Goal: Task Accomplishment & Management: Complete application form

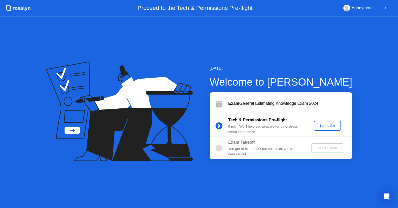
click at [327, 126] on div "Let's Go" at bounding box center [327, 126] width 23 height 4
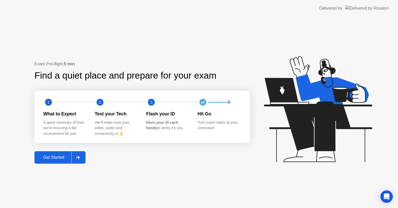
click at [56, 160] on div "Get Started" at bounding box center [54, 157] width 36 height 5
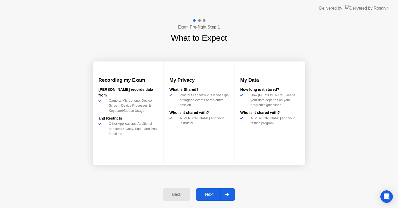
click at [211, 192] on div "Next" at bounding box center [209, 194] width 23 height 5
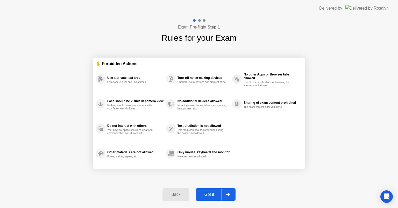
click at [209, 195] on div "Got it" at bounding box center [209, 194] width 24 height 5
select select "**********"
select select "*******"
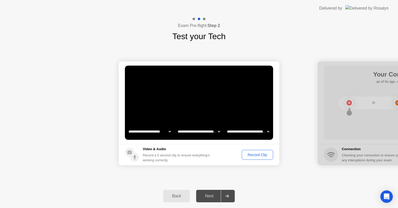
click at [247, 155] on div "Record Clip" at bounding box center [258, 155] width 28 height 4
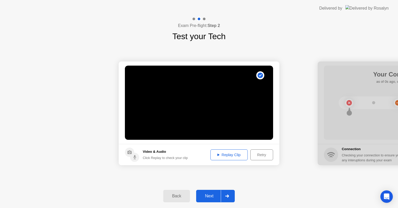
click at [210, 194] on div "Next" at bounding box center [209, 196] width 23 height 5
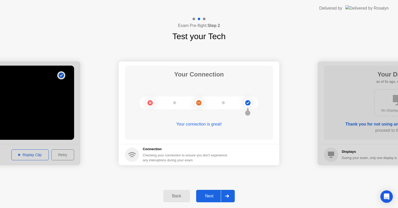
click at [210, 196] on div "Next" at bounding box center [209, 196] width 23 height 5
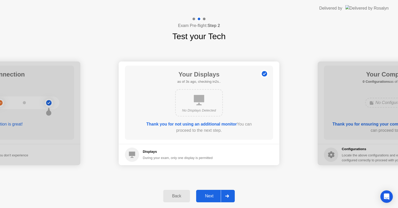
click at [208, 195] on div "Next" at bounding box center [209, 196] width 23 height 5
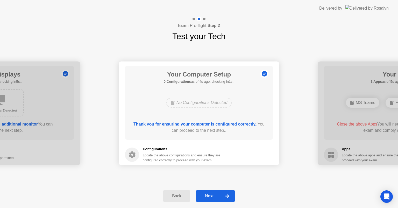
click at [210, 195] on div "Next" at bounding box center [209, 196] width 23 height 5
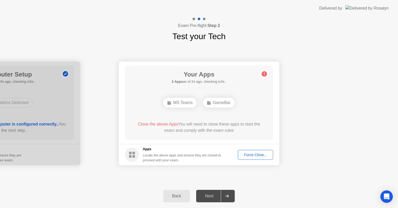
click at [247, 156] on div "Force Close..." at bounding box center [256, 155] width 32 height 4
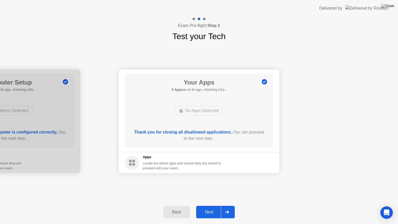
click at [210, 208] on div "Next" at bounding box center [209, 212] width 23 height 5
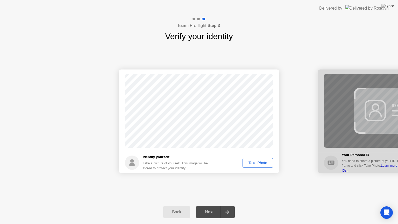
click at [257, 162] on div "Take Photo" at bounding box center [258, 163] width 27 height 4
click at [209, 208] on div "Next" at bounding box center [209, 212] width 23 height 5
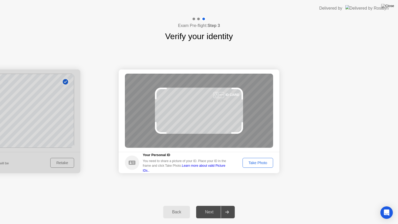
click at [258, 164] on div "Take Photo" at bounding box center [258, 163] width 27 height 4
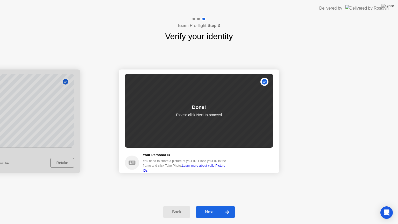
click at [208, 208] on button "Next" at bounding box center [215, 212] width 39 height 12
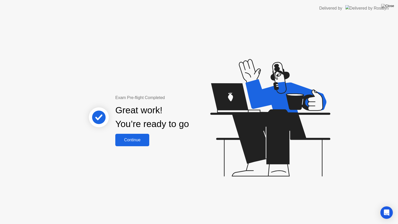
click at [140, 141] on div "Continue" at bounding box center [132, 140] width 31 height 5
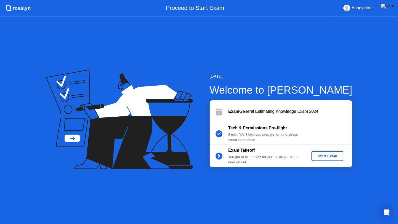
click at [319, 156] on div "Start Exam" at bounding box center [328, 156] width 28 height 4
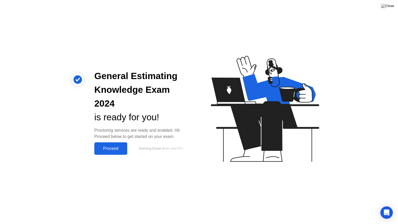
click at [115, 146] on div "Proceed" at bounding box center [111, 148] width 30 height 5
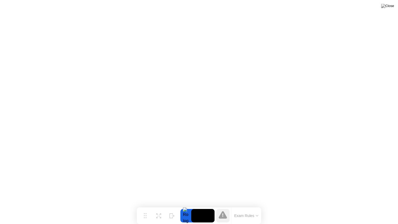
click at [241, 208] on button "Exam Rules" at bounding box center [246, 215] width 27 height 5
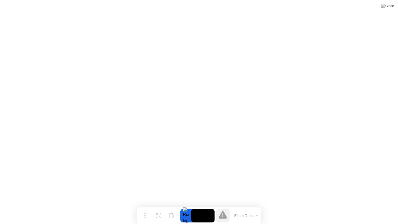
click at [223, 208] on icon at bounding box center [223, 215] width 1 height 3
click at [251, 208] on button "Exam Rules" at bounding box center [246, 215] width 27 height 5
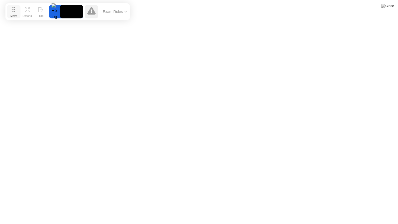
drag, startPoint x: 146, startPoint y: 214, endPoint x: 15, endPoint y: 10, distance: 242.8
click at [15, 10] on circle at bounding box center [14, 9] width 1 height 1
click at [393, 7] on img at bounding box center [388, 6] width 13 height 4
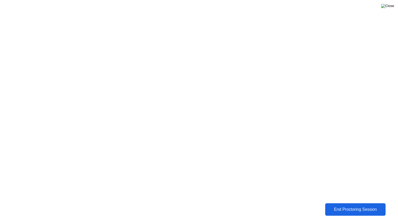
click at [391, 8] on img at bounding box center [388, 6] width 13 height 4
click at [360, 208] on div "End Proctoring Session" at bounding box center [355, 209] width 63 height 5
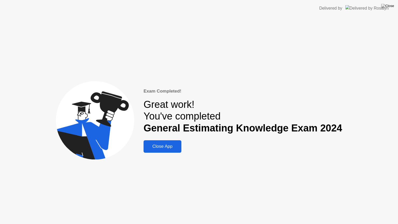
click at [171, 149] on div "Close App" at bounding box center [162, 146] width 35 height 5
